Goal: Information Seeking & Learning: Learn about a topic

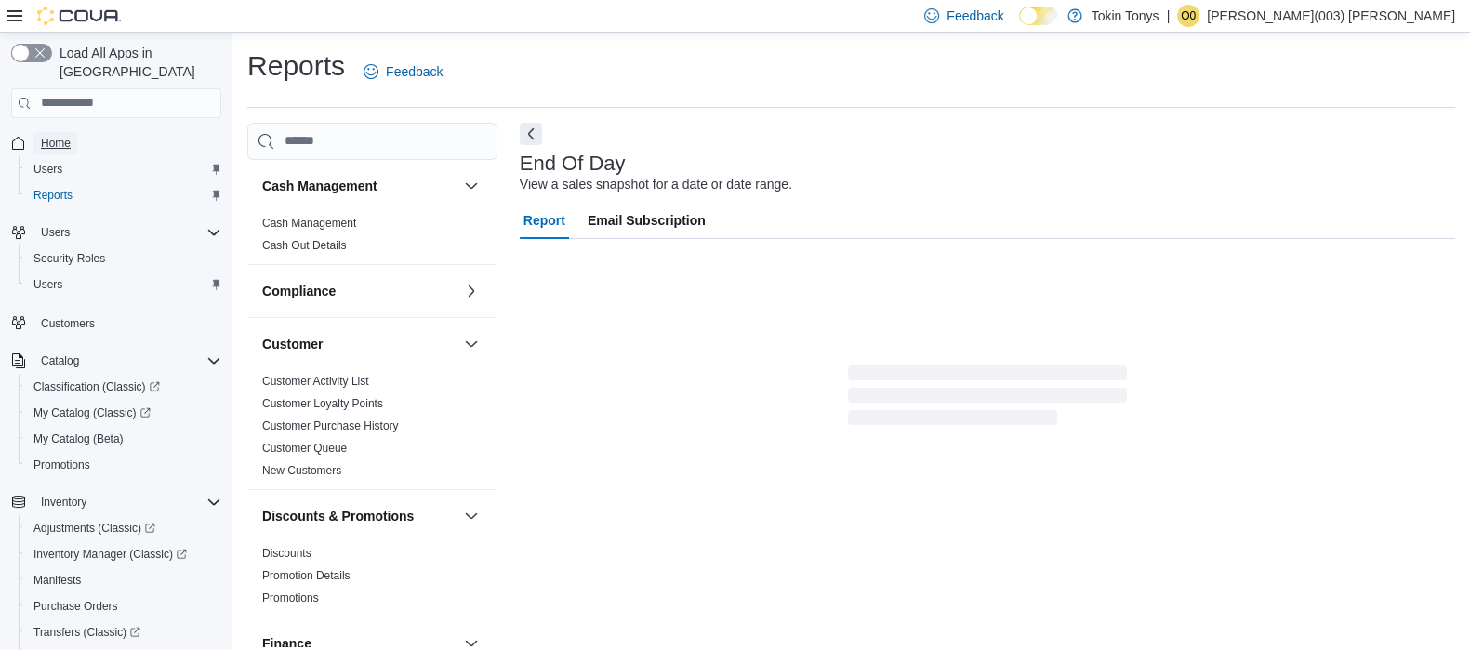
click at [70, 136] on span "Home" at bounding box center [56, 143] width 30 height 15
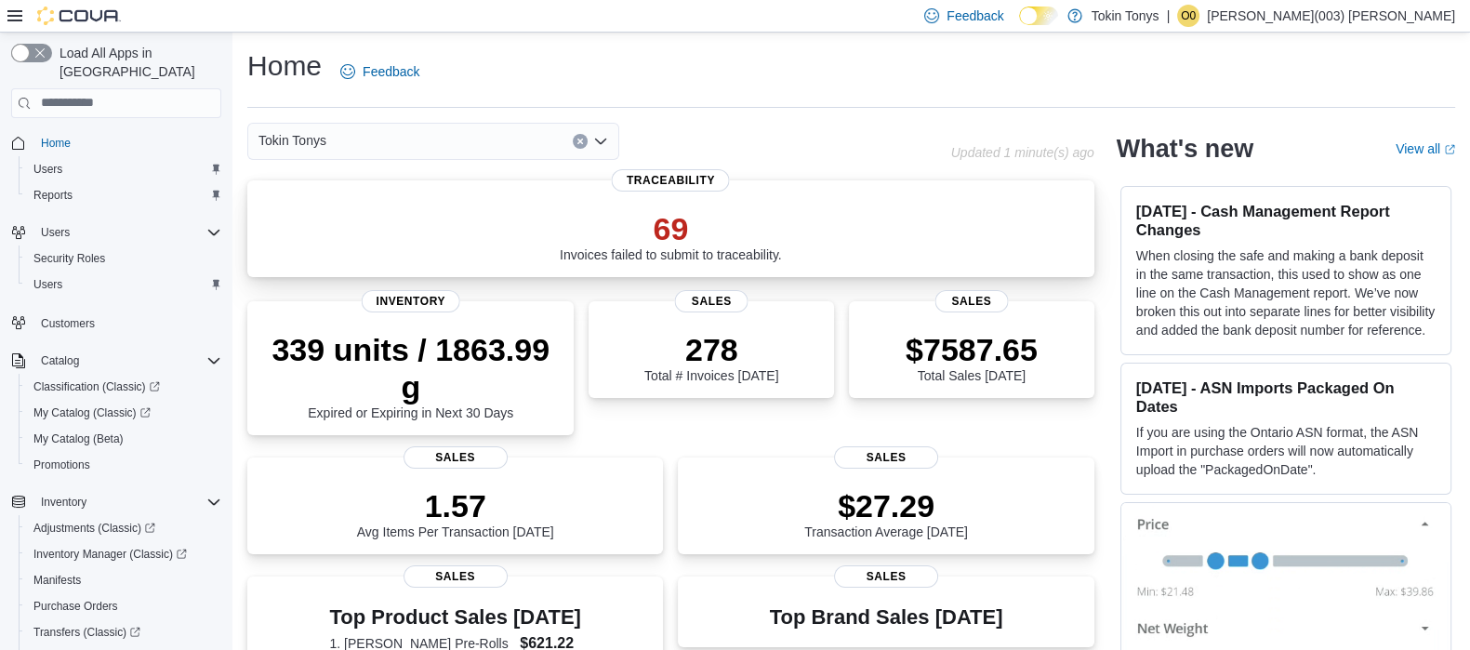
click at [671, 233] on p "69" at bounding box center [671, 228] width 222 height 37
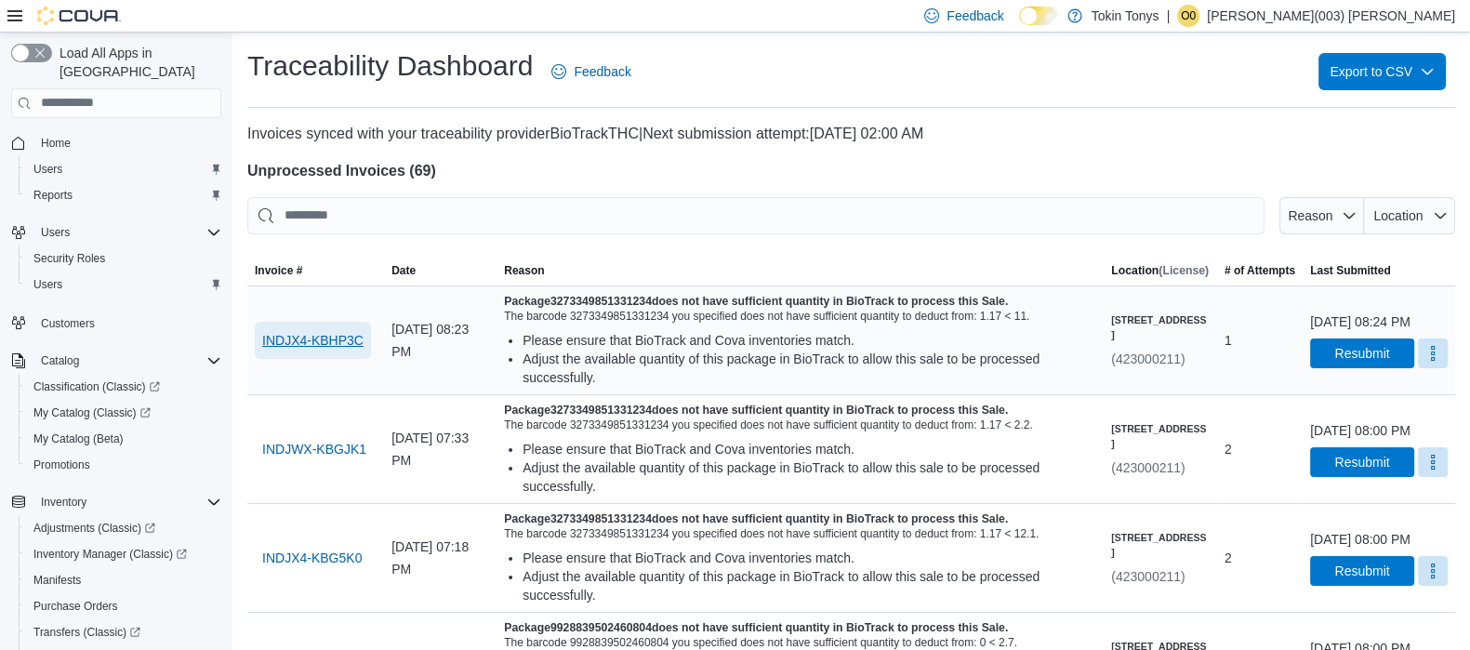
click at [355, 347] on span "INDJX4-KBHP3C" at bounding box center [312, 340] width 101 height 19
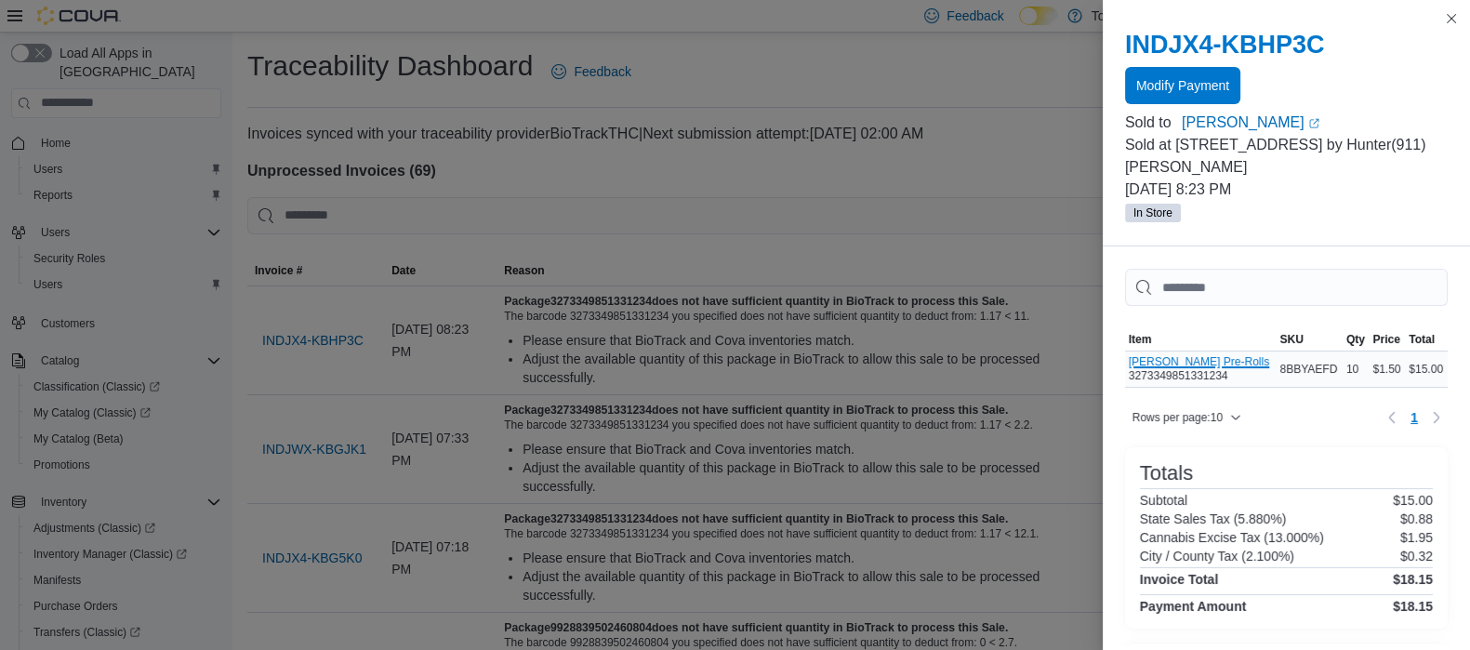
click at [1167, 355] on button "[PERSON_NAME] Pre-Rolls" at bounding box center [1199, 361] width 140 height 13
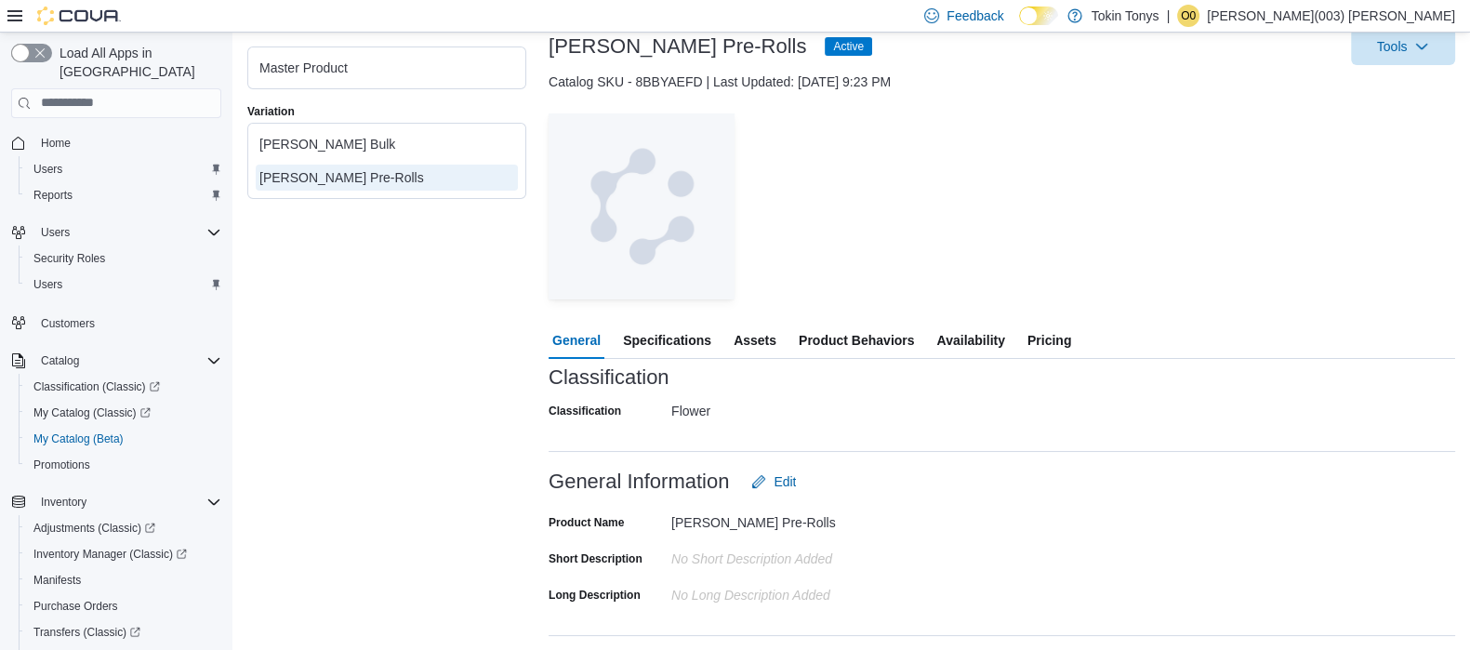
scroll to position [232, 0]
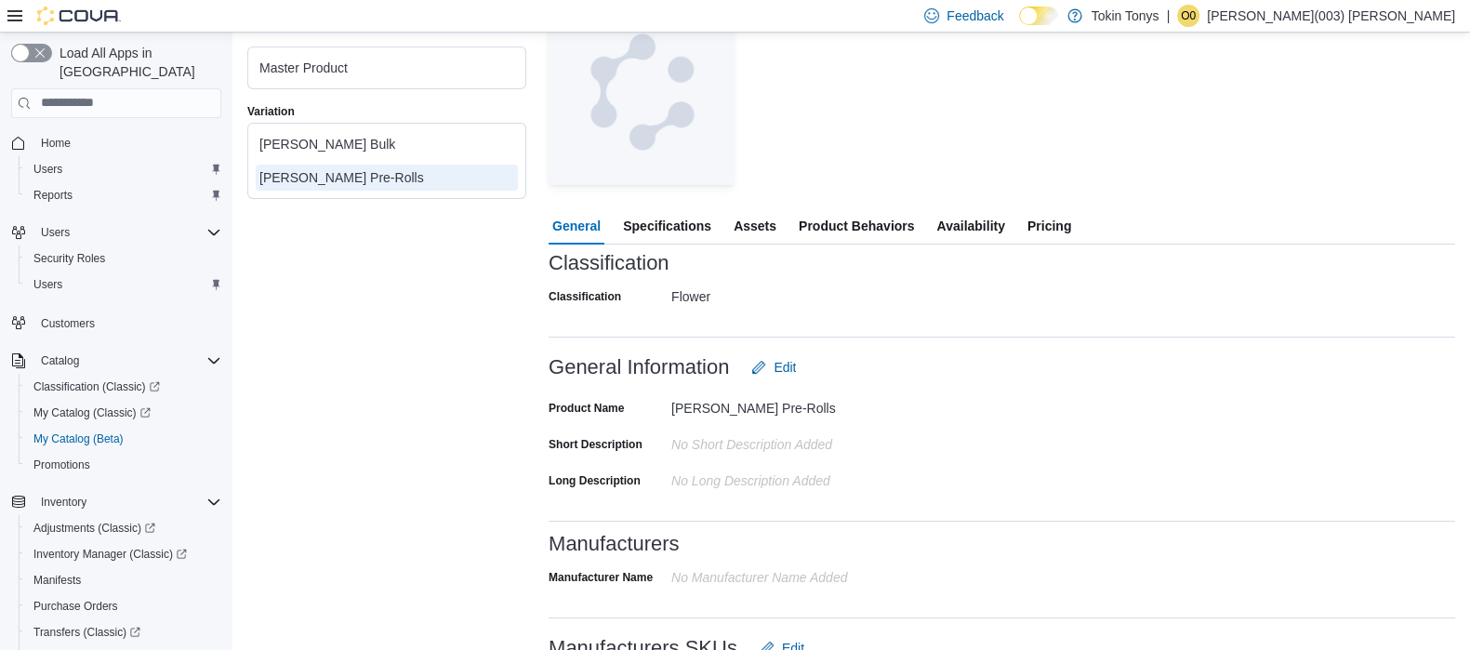
click at [688, 210] on span "Specifications" at bounding box center [667, 225] width 88 height 37
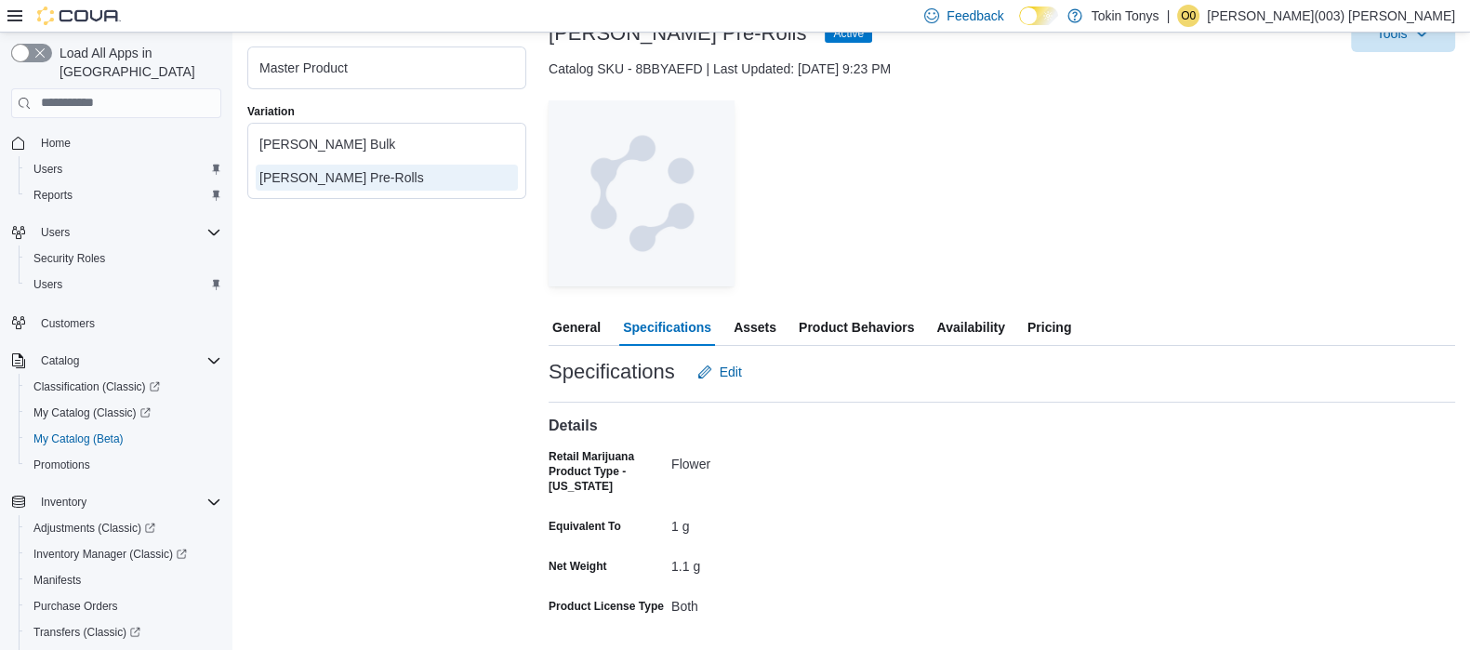
scroll to position [130, 0]
click at [759, 324] on span "Assets" at bounding box center [755, 327] width 43 height 37
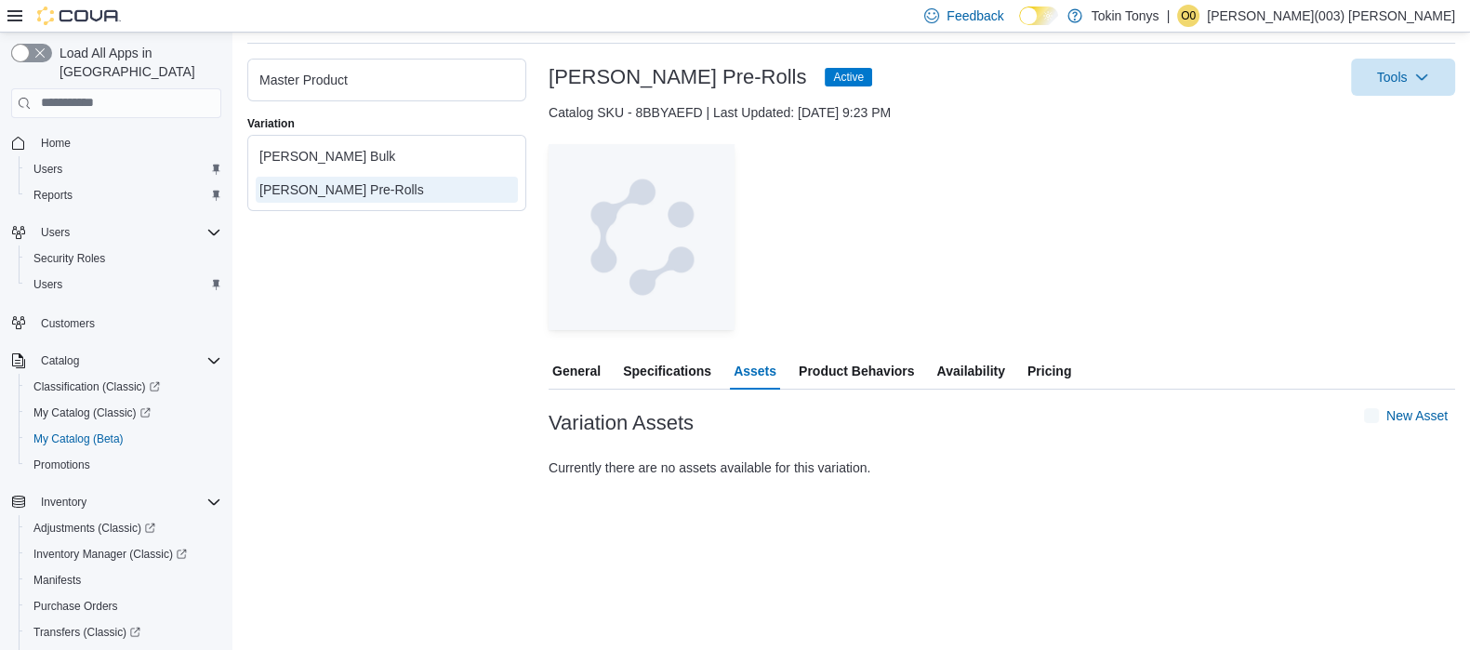
scroll to position [86, 0]
click at [871, 359] on span "Product Behaviors" at bounding box center [856, 371] width 115 height 37
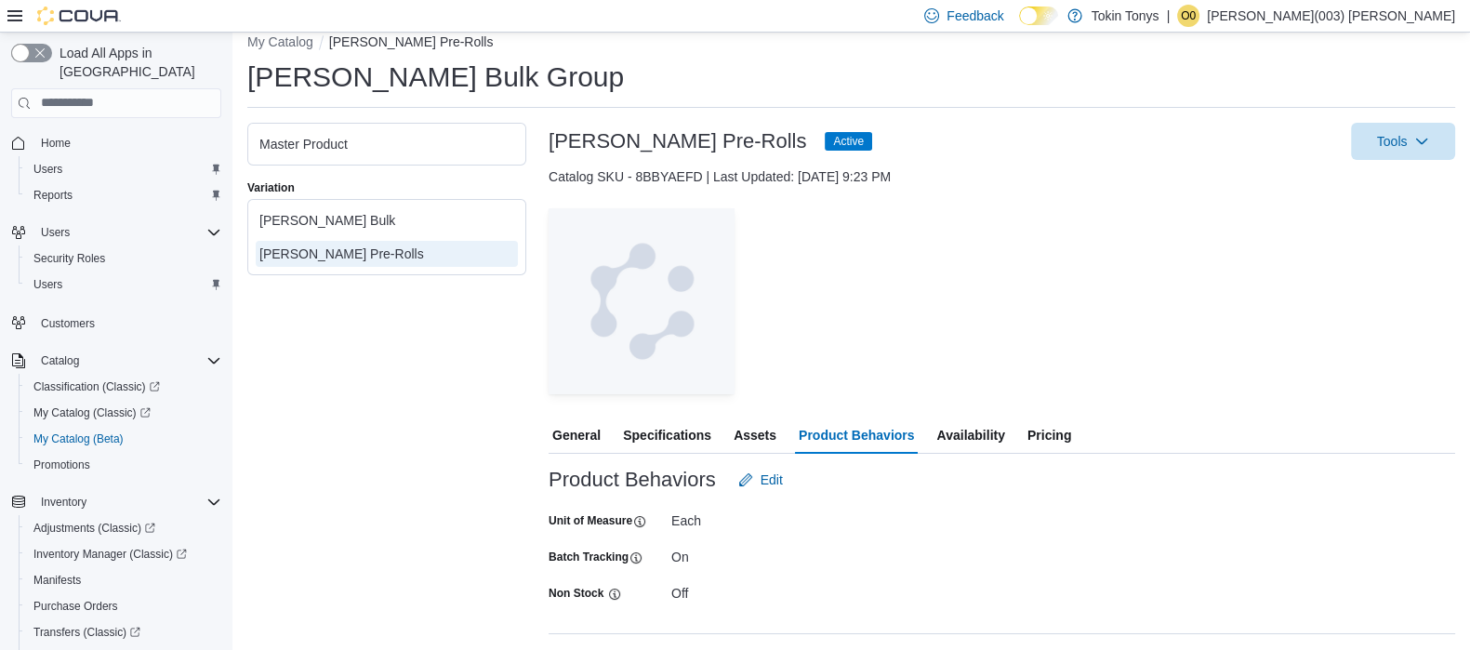
scroll to position [33, 0]
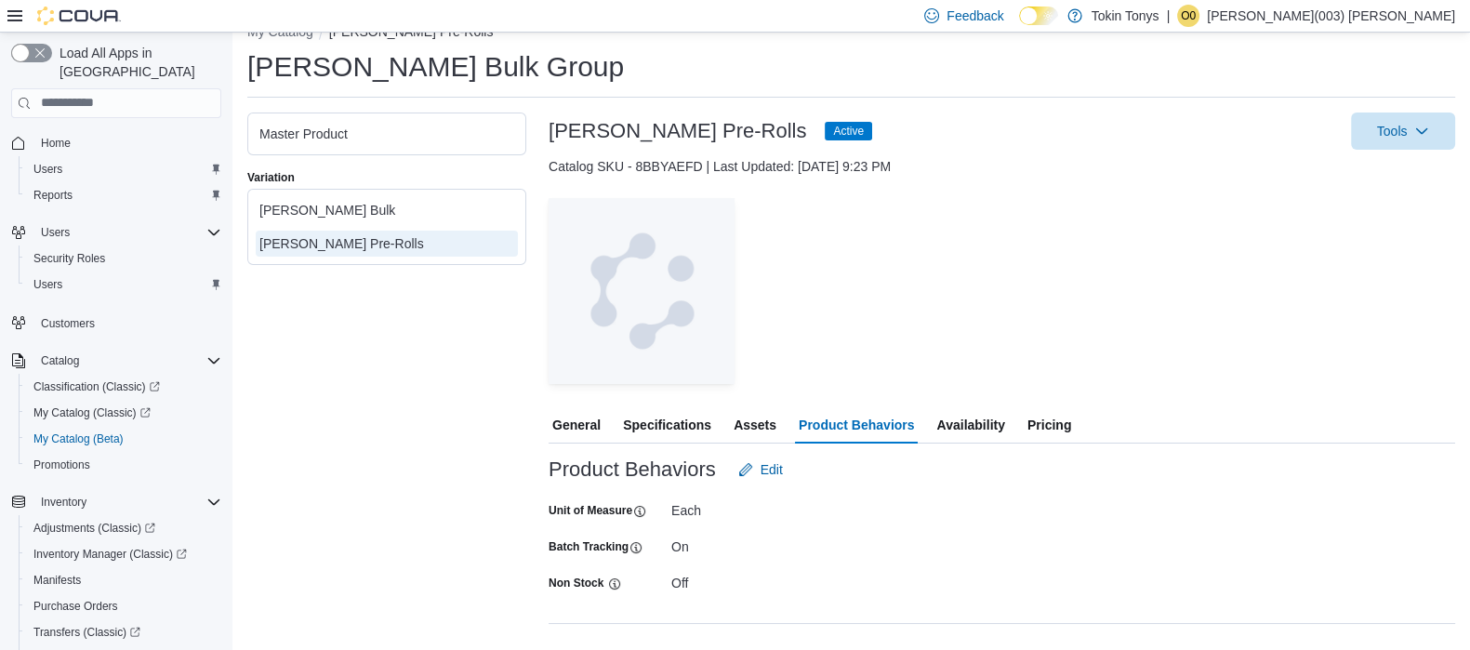
click at [977, 430] on span "Availability" at bounding box center [971, 424] width 68 height 37
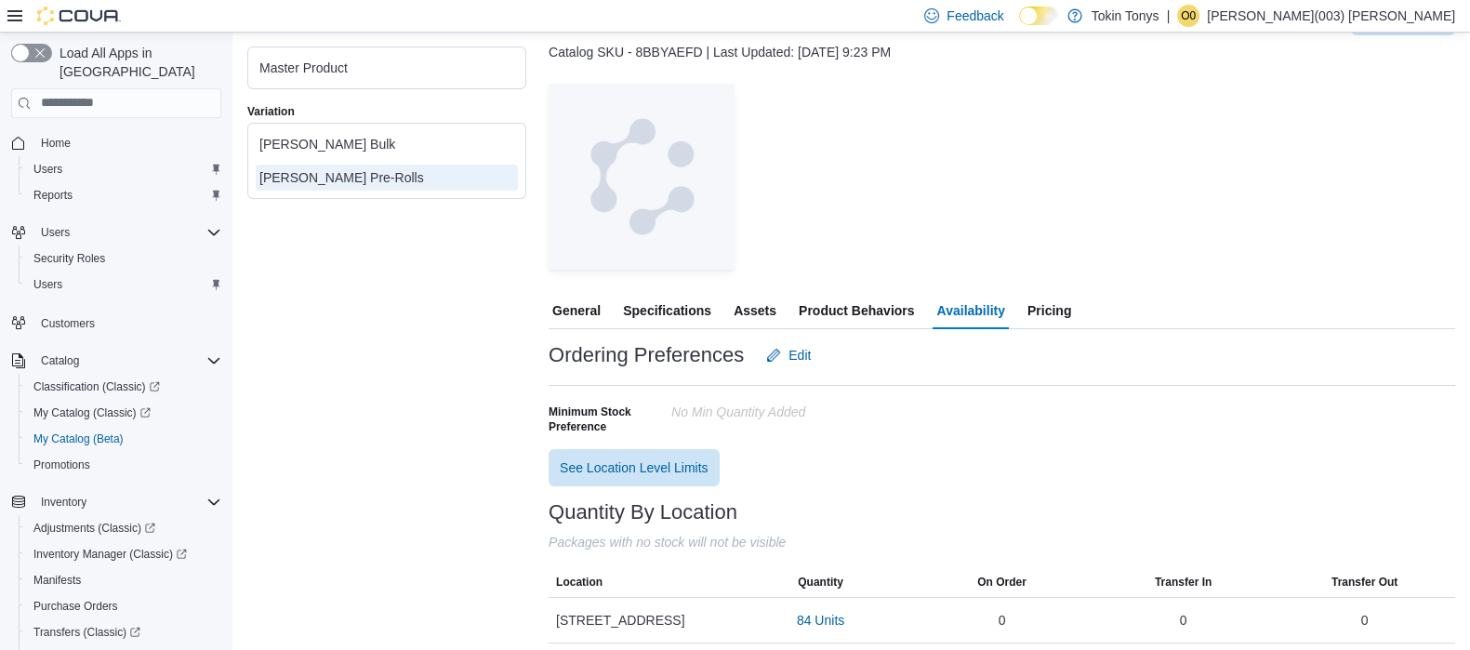
scroll to position [154, 0]
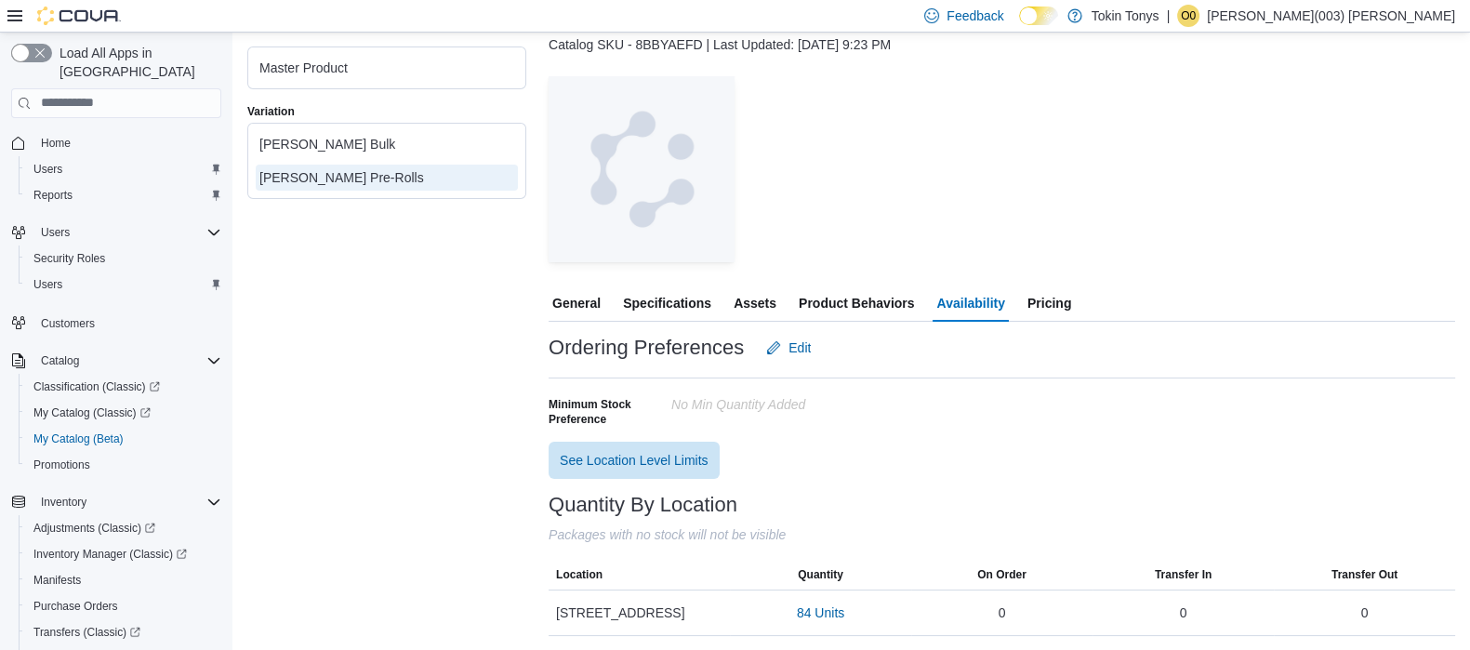
click at [588, 293] on span "General" at bounding box center [576, 303] width 48 height 37
